Goal: Task Accomplishment & Management: Use online tool/utility

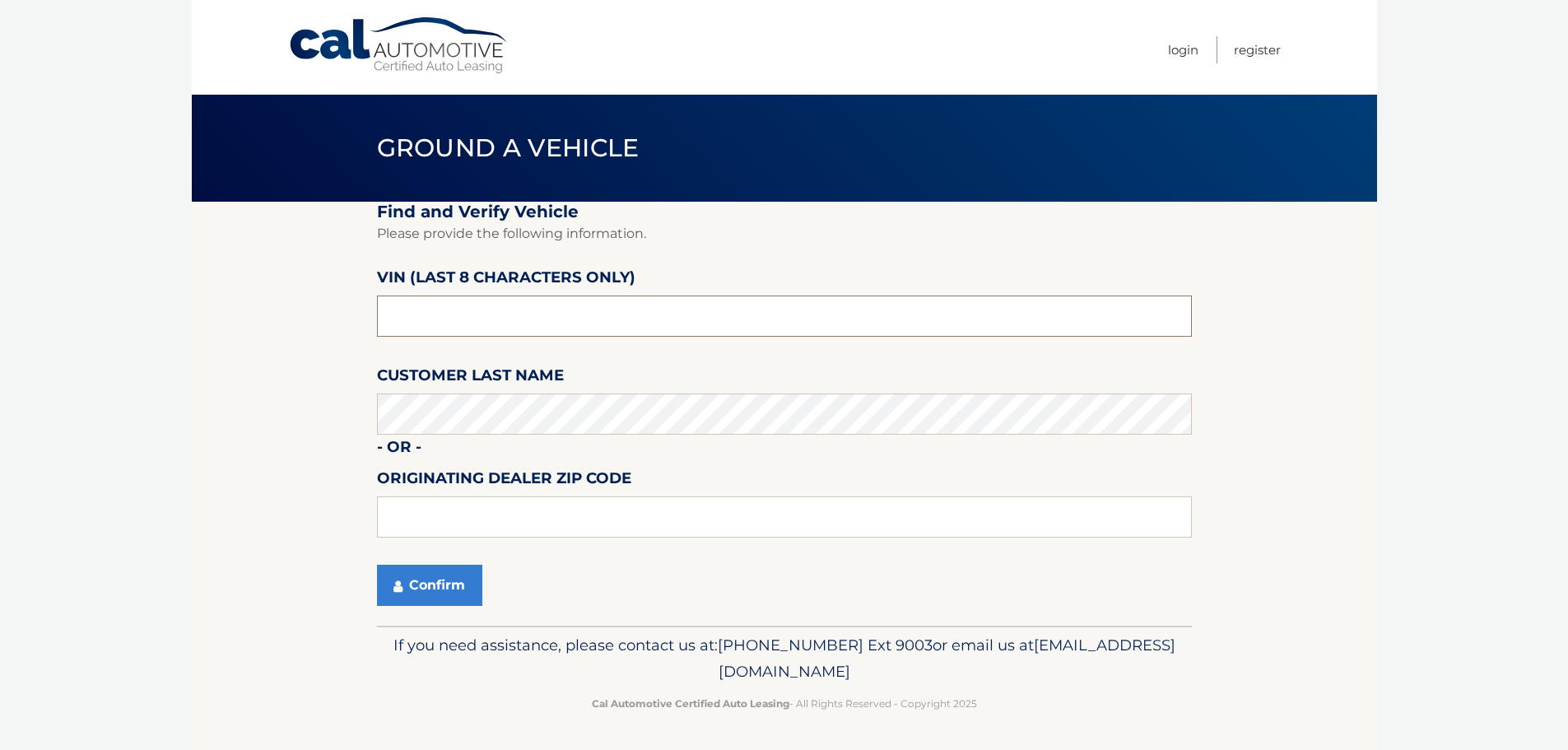
click at [538, 318] on input "text" at bounding box center [784, 316] width 815 height 41
type input "ns165336"
click at [451, 577] on button "Confirm" at bounding box center [430, 585] width 105 height 41
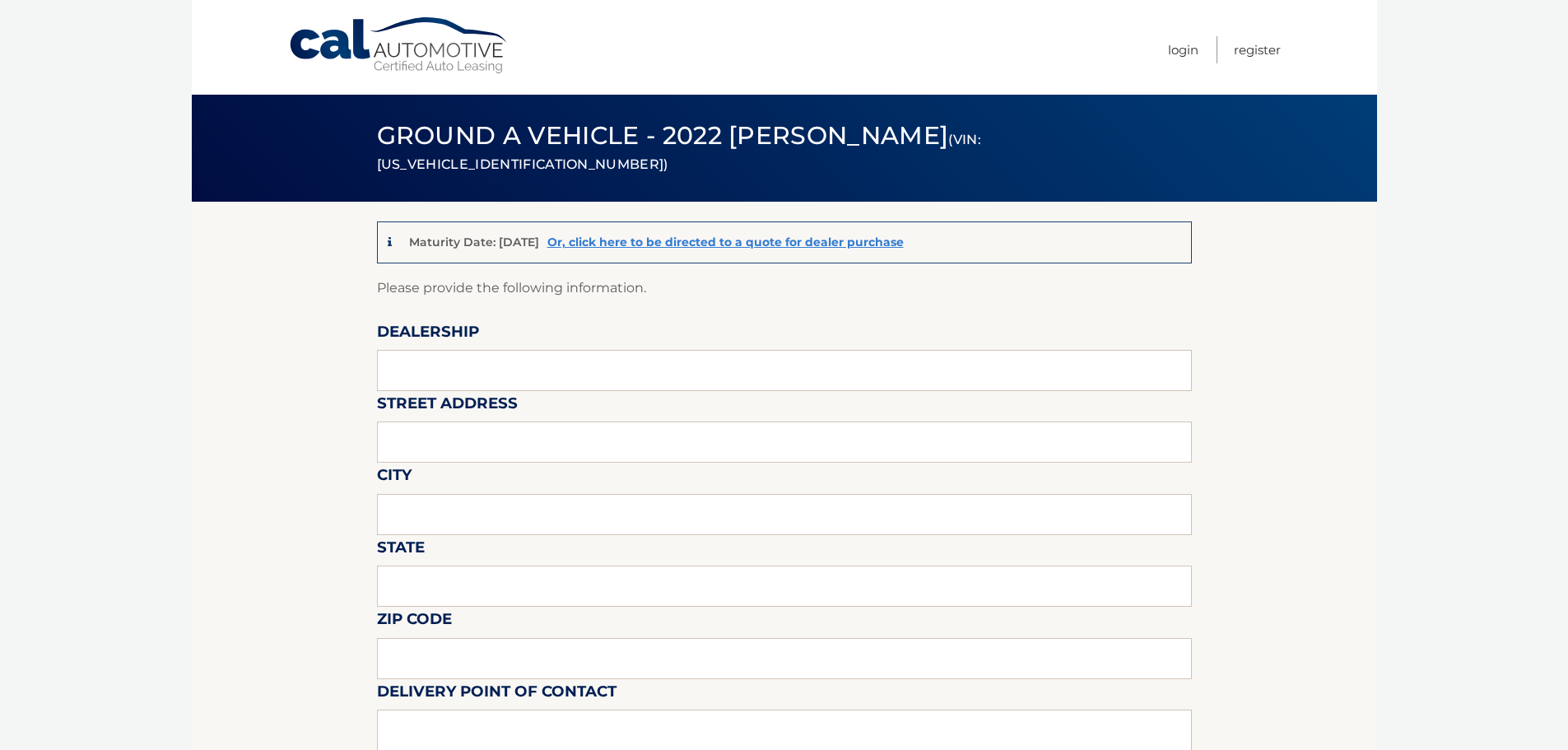
click at [425, 55] on link "Cal Automotive" at bounding box center [399, 46] width 222 height 59
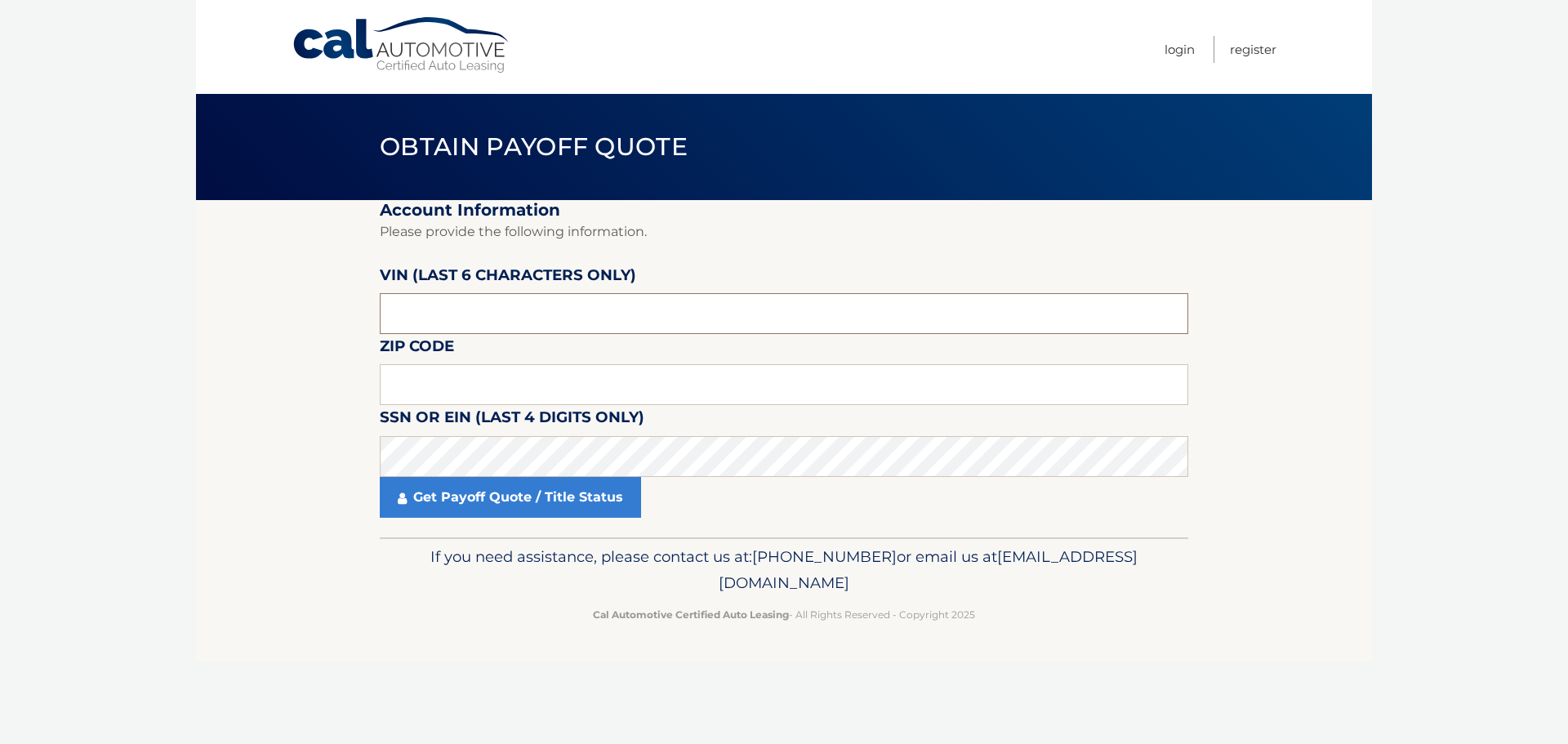
click at [407, 324] on input "text" at bounding box center [784, 313] width 808 height 41
type input "165336"
click at [439, 362] on label "Zip Code" at bounding box center [416, 348] width 75 height 30
click at [429, 382] on input "text" at bounding box center [784, 384] width 808 height 41
type input "07928"
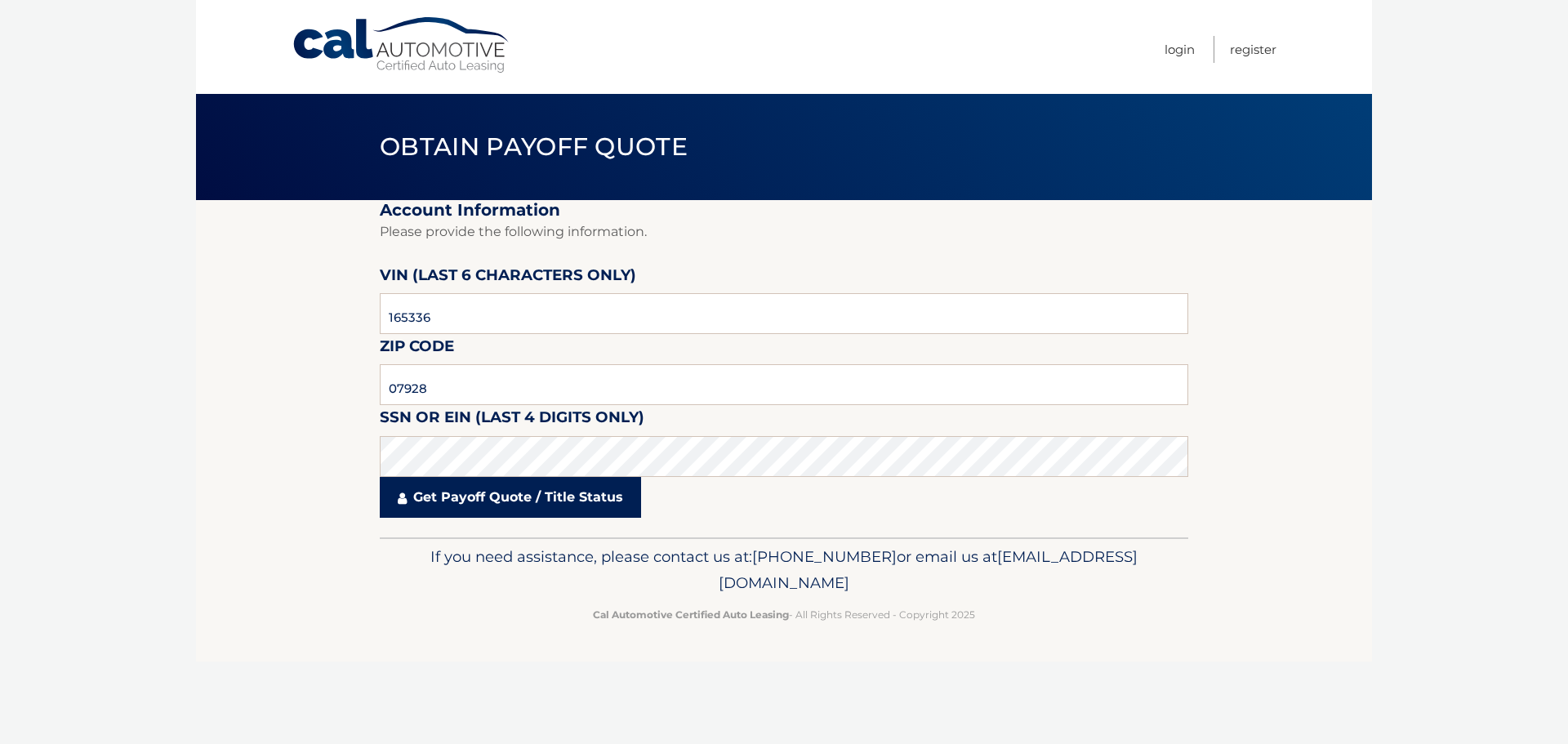
click at [492, 505] on link "Get Payoff Quote / Title Status" at bounding box center [510, 497] width 261 height 41
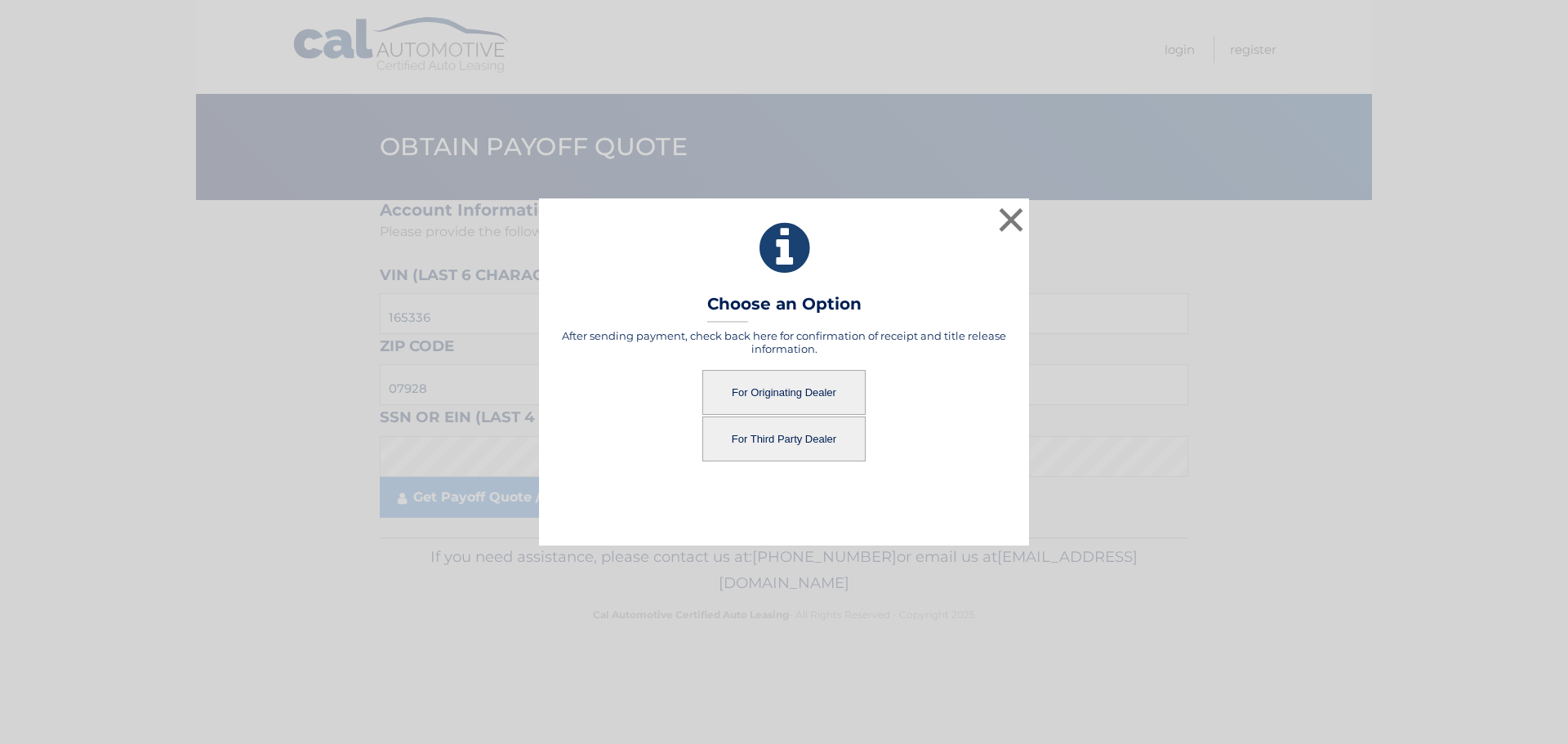
click at [774, 399] on button "For Originating Dealer" at bounding box center [784, 392] width 164 height 45
click at [775, 389] on button "For Originating Dealer" at bounding box center [784, 392] width 164 height 45
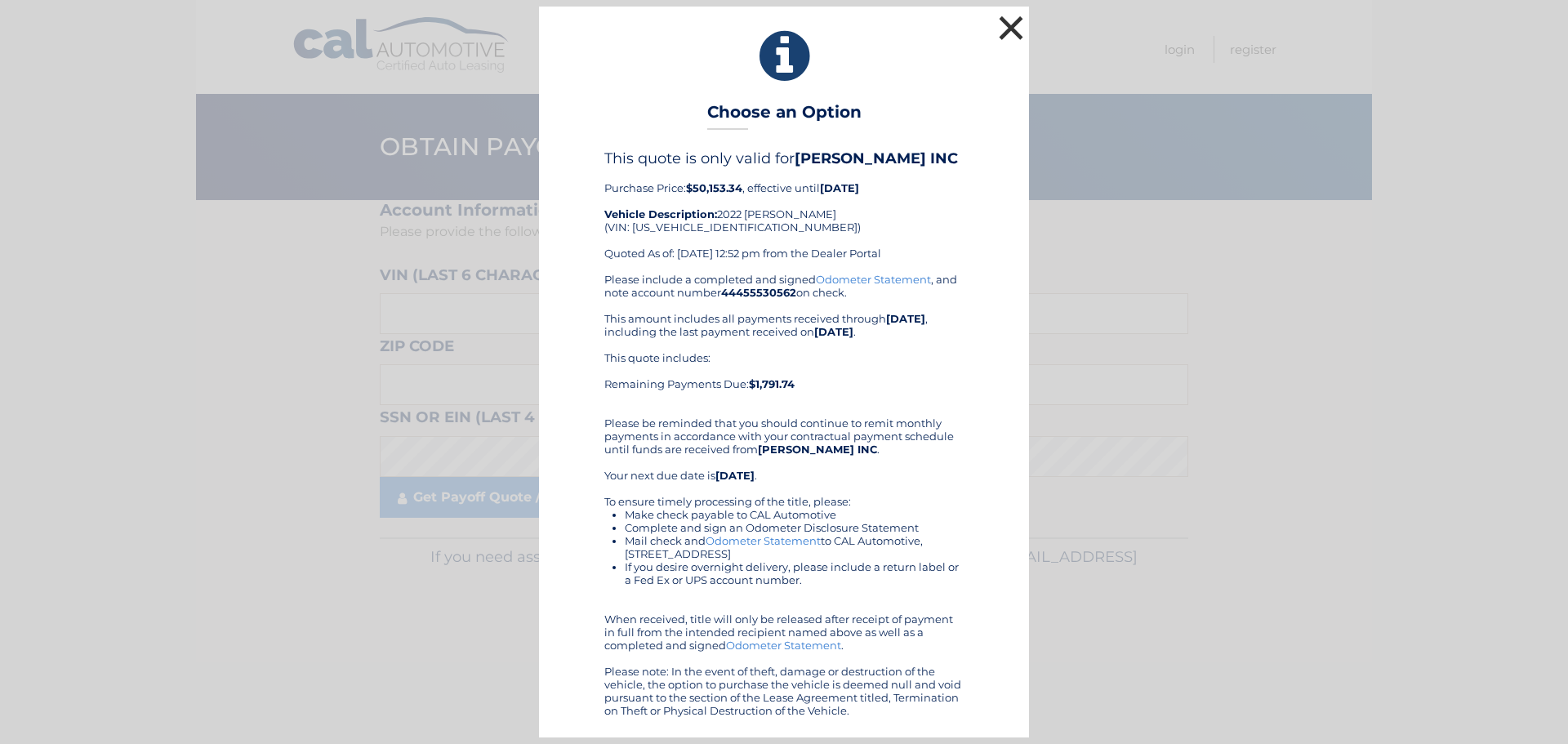
click at [999, 39] on button "×" at bounding box center [1011, 27] width 33 height 33
